Goal: Information Seeking & Learning: Learn about a topic

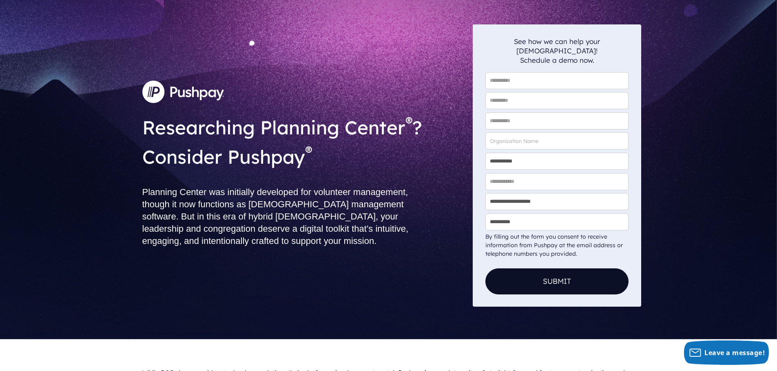
click at [175, 87] on img at bounding box center [183, 92] width 82 height 22
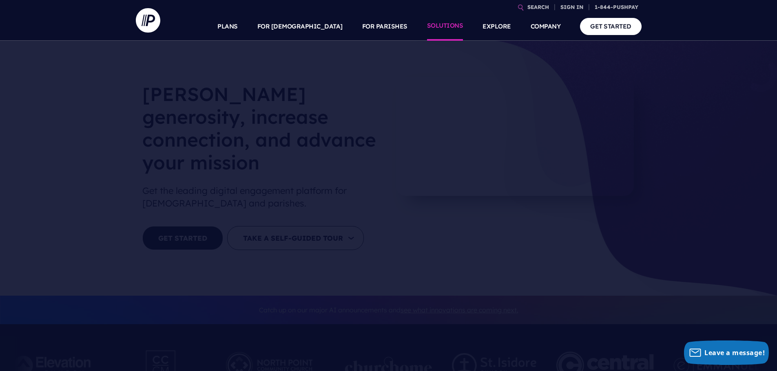
click at [442, 29] on link "SOLUTIONS" at bounding box center [445, 26] width 36 height 29
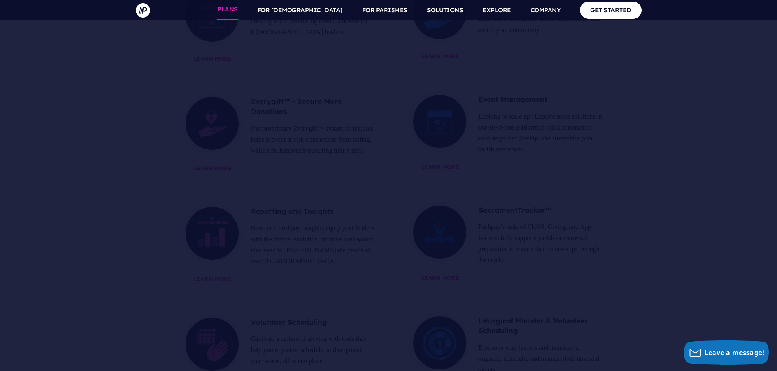
scroll to position [816, 0]
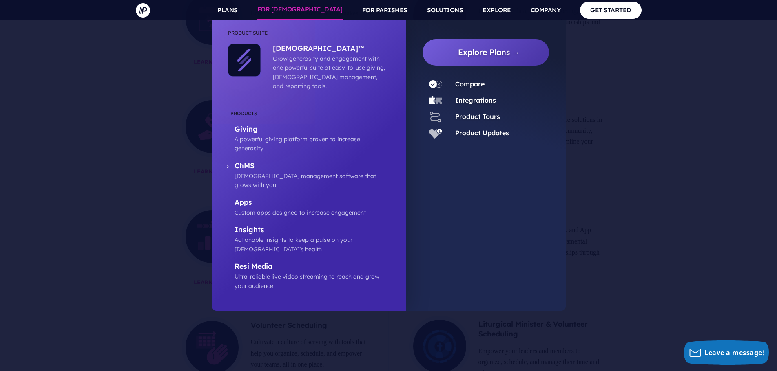
click at [253, 161] on p "ChMS" at bounding box center [311, 166] width 155 height 10
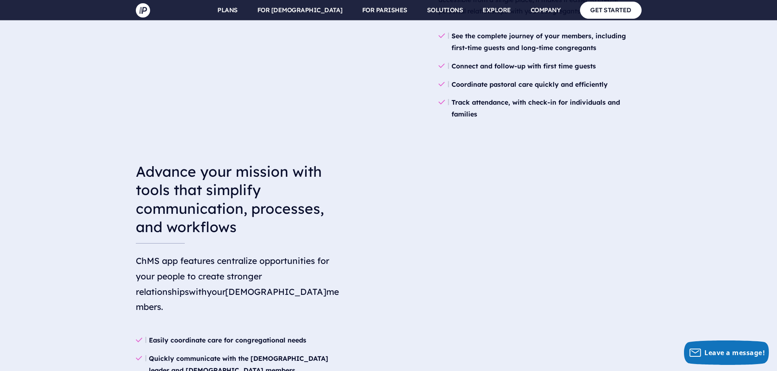
scroll to position [1060, 0]
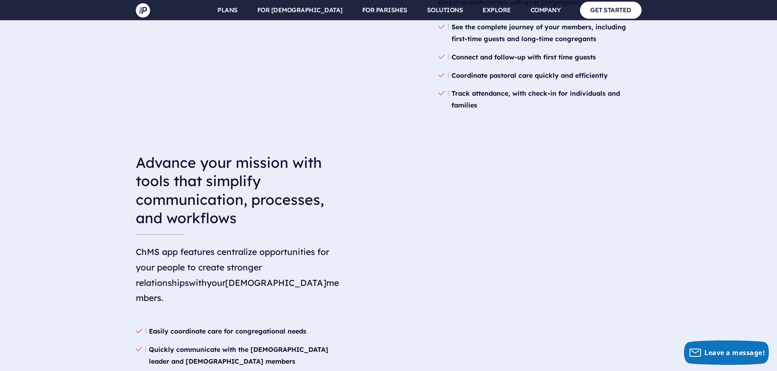
click at [661, 202] on div "Advance your mission with tools that simplify communication, processes, and wor…" at bounding box center [388, 301] width 777 height 335
click at [714, 223] on div "Advance your mission with tools that simplify communication, processes, and wor…" at bounding box center [388, 301] width 777 height 335
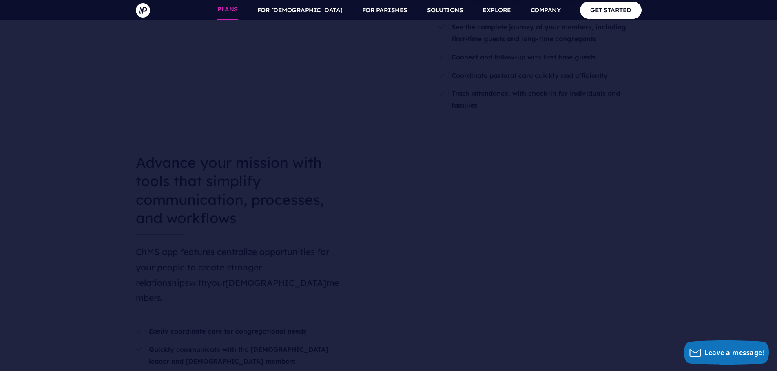
click at [238, 9] on link "PLANS" at bounding box center [227, 10] width 20 height 20
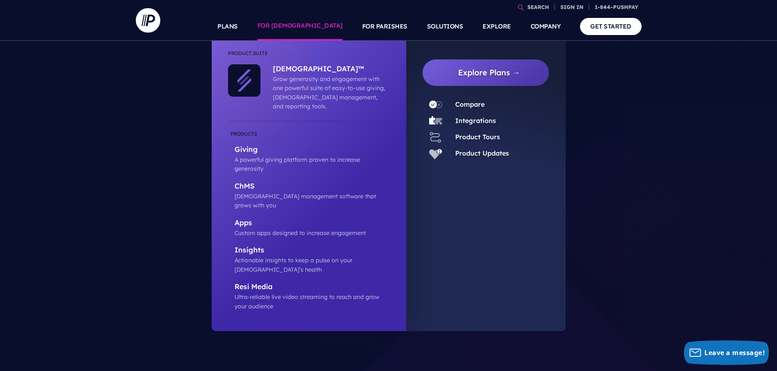
click at [454, 118] on div "Integrations" at bounding box center [472, 121] width 47 height 12
click at [466, 120] on link "Integrations" at bounding box center [475, 121] width 41 height 8
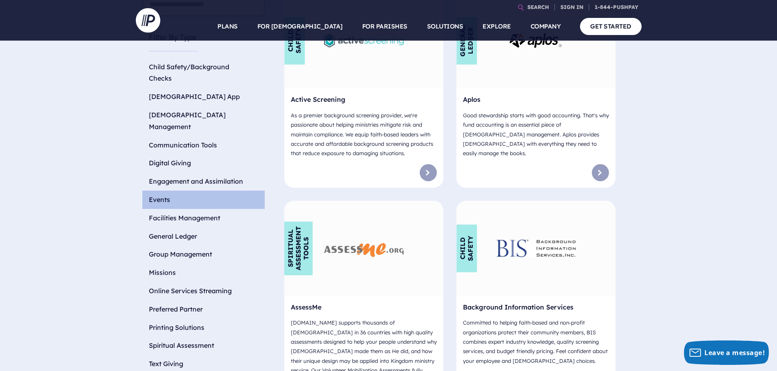
scroll to position [285, 0]
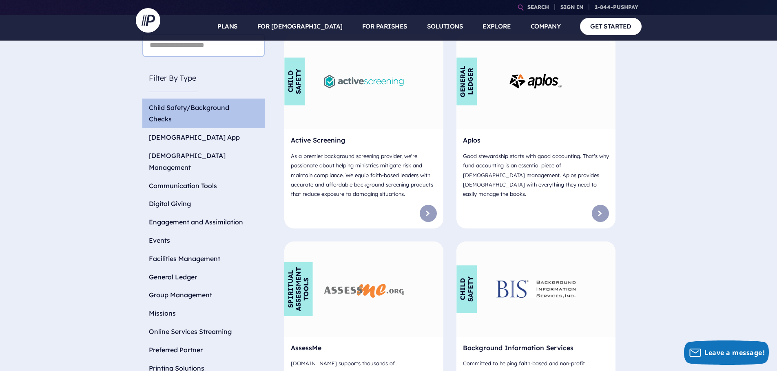
click at [208, 102] on li "Child Safety/Background Checks" at bounding box center [203, 114] width 122 height 30
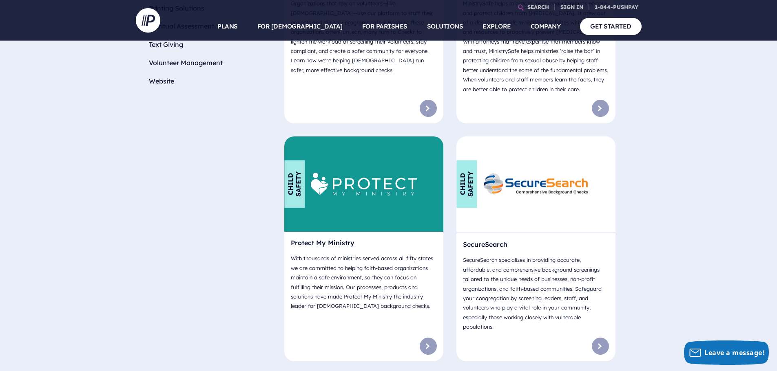
scroll to position [652, 0]
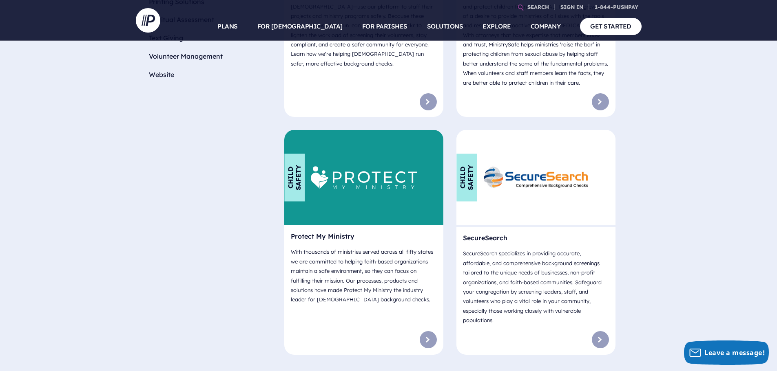
click at [573, 172] on img at bounding box center [536, 177] width 110 height 31
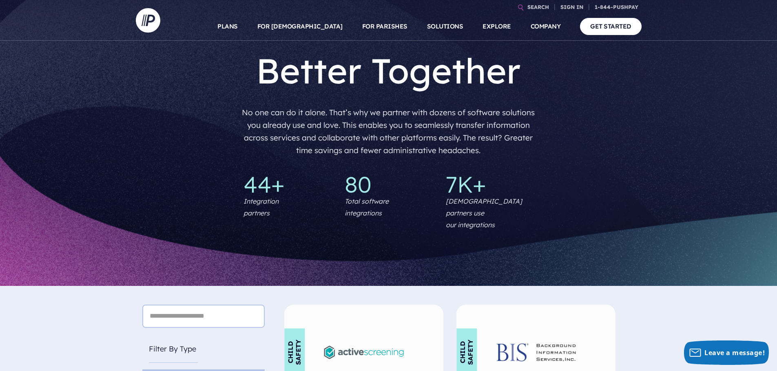
scroll to position [0, 0]
